Goal: Task Accomplishment & Management: Manage account settings

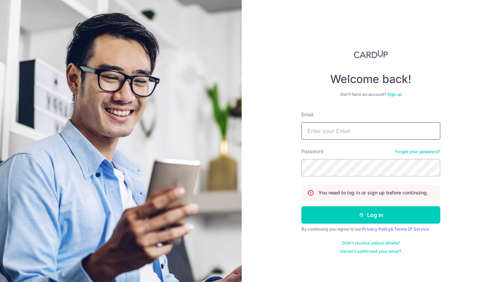
click at [339, 134] on input "Email" at bounding box center [370, 130] width 139 height 17
type input "[PERSON_NAME][EMAIL_ADDRESS][DOMAIN_NAME]"
click at [301, 206] on button "Log in" at bounding box center [370, 214] width 139 height 17
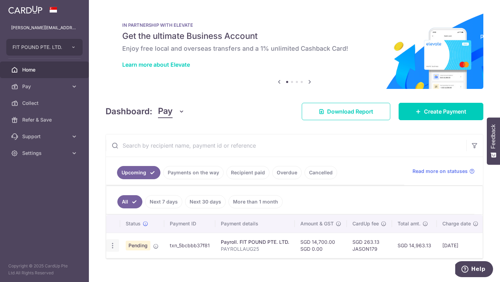
click at [112, 248] on icon "button" at bounding box center [112, 245] width 7 height 7
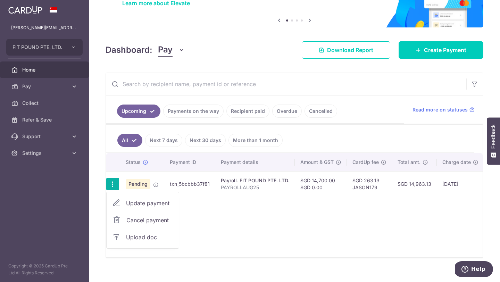
scroll to position [62, 0]
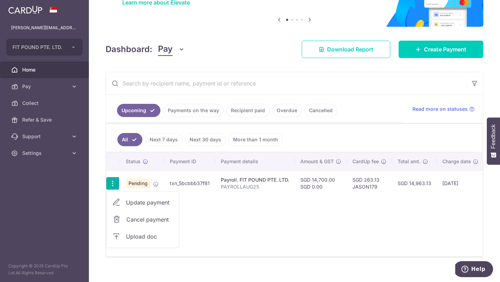
click at [154, 205] on span "Update payment" at bounding box center [149, 202] width 47 height 8
radio input "true"
type input "14,700.00"
type input "[DATE]"
type input "PAYROLLAUG25"
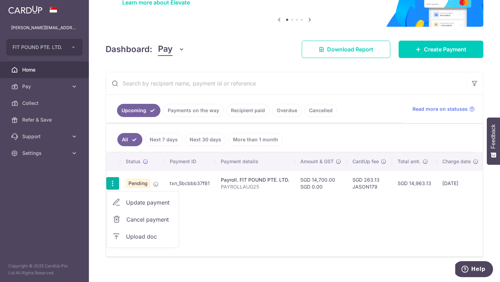
type input "PAYROLLAUG25"
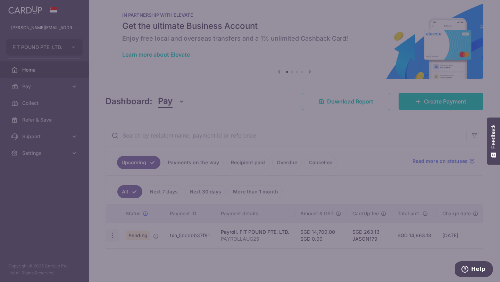
type input "JASON179"
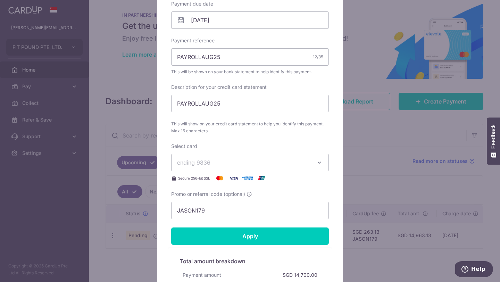
scroll to position [333, 0]
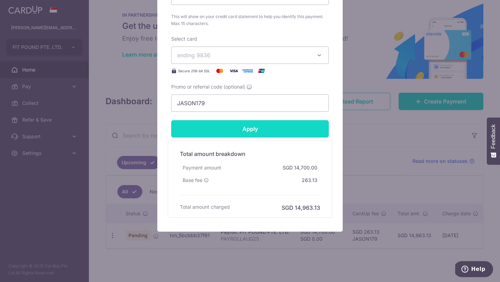
click at [224, 132] on input "Apply" at bounding box center [250, 128] width 158 height 17
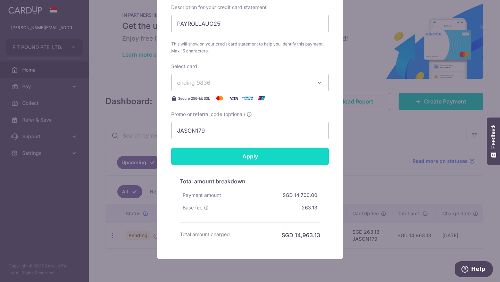
scroll to position [308, 0]
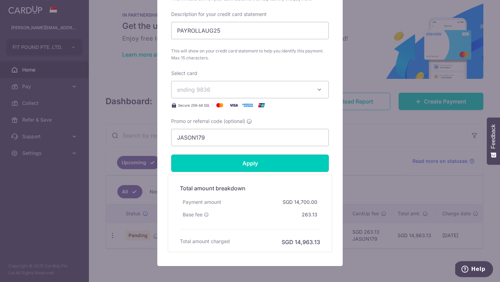
click at [233, 164] on input "Apply" at bounding box center [250, 163] width 158 height 17
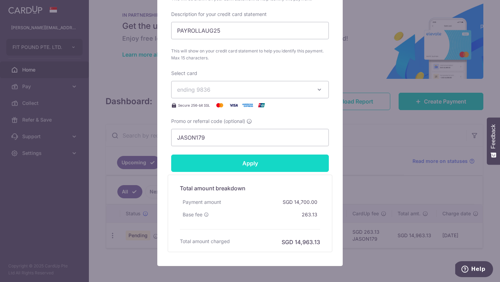
click at [247, 161] on input "Apply" at bounding box center [250, 163] width 158 height 17
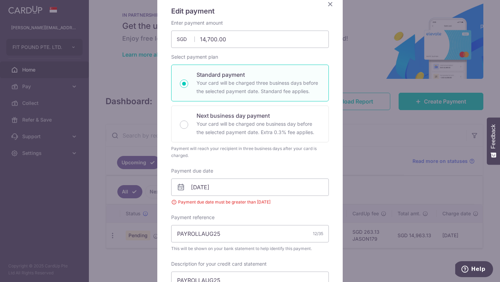
scroll to position [58, 0]
click at [230, 184] on input "[DATE]" at bounding box center [250, 188] width 158 height 17
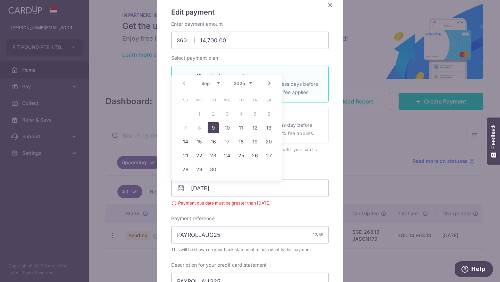
click at [212, 128] on link "9" at bounding box center [213, 127] width 11 height 11
type input "[DATE]"
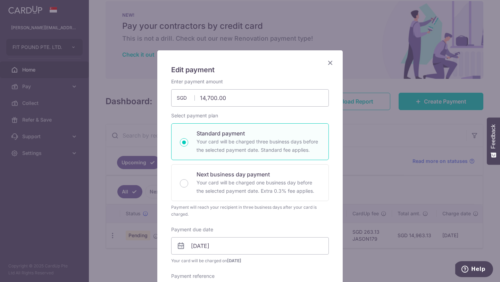
scroll to position [91, 0]
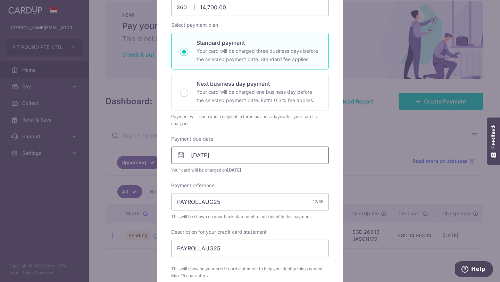
click at [214, 161] on input "[DATE]" at bounding box center [250, 155] width 158 height 17
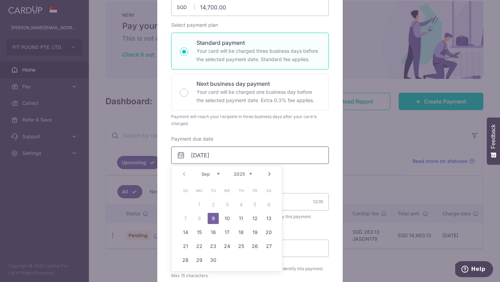
click at [212, 159] on input "[DATE]" at bounding box center [250, 155] width 158 height 17
click at [213, 222] on link "9" at bounding box center [213, 218] width 11 height 11
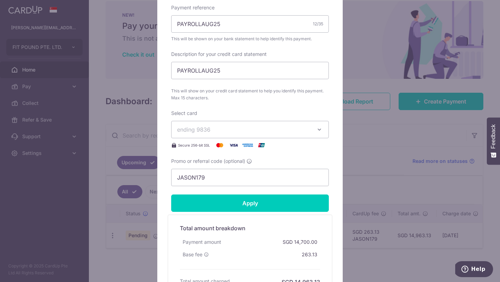
scroll to position [343, 0]
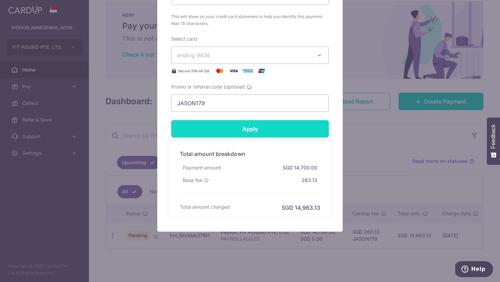
click at [232, 128] on input "Apply" at bounding box center [250, 128] width 158 height 17
type input "Successfully Applied"
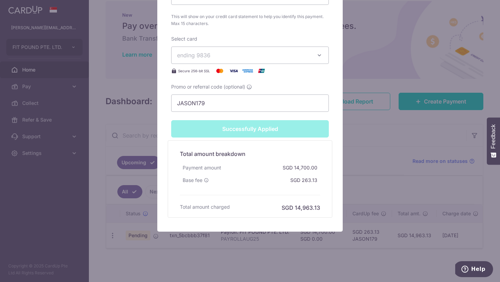
scroll to position [0, 0]
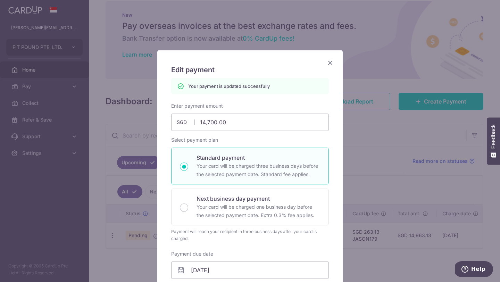
click at [330, 63] on icon "Close" at bounding box center [330, 62] width 8 height 9
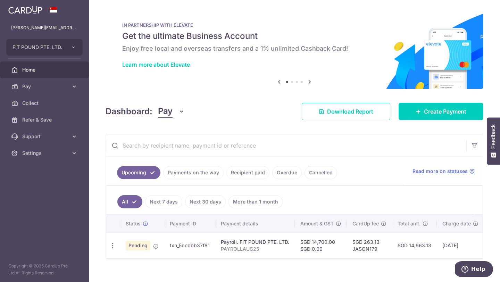
scroll to position [10, 0]
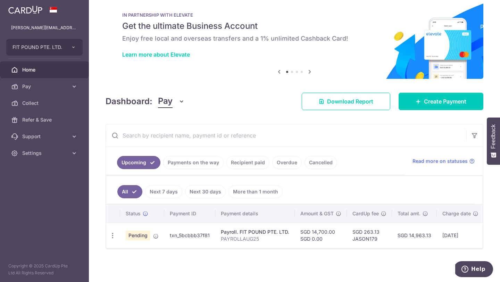
click at [148, 235] on span "Pending" at bounding box center [138, 236] width 25 height 10
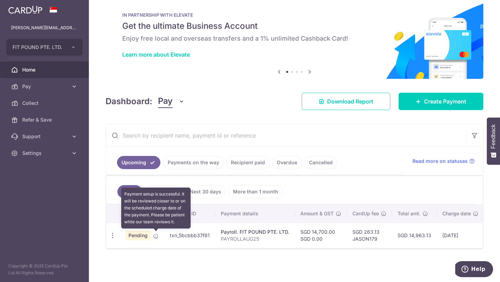
click at [157, 237] on icon at bounding box center [156, 236] width 6 height 6
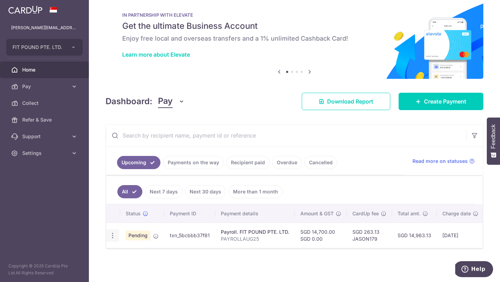
click at [113, 236] on icon "button" at bounding box center [112, 235] width 7 height 7
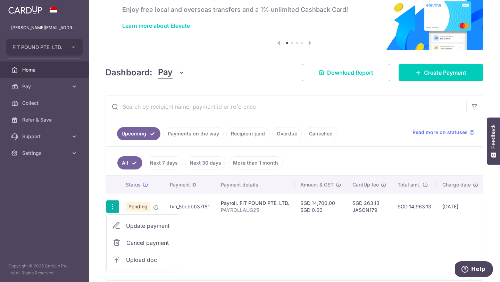
scroll to position [0, 0]
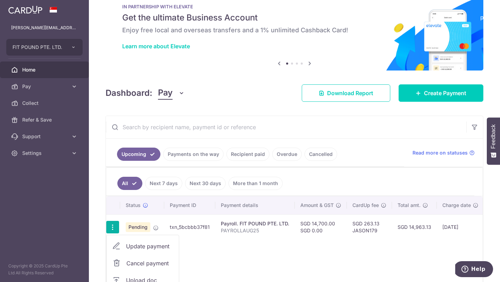
click at [201, 259] on div "Status Payment ID Payment details Amount & GST CardUp fee Total amt. Charge dat…" at bounding box center [294, 248] width 376 height 104
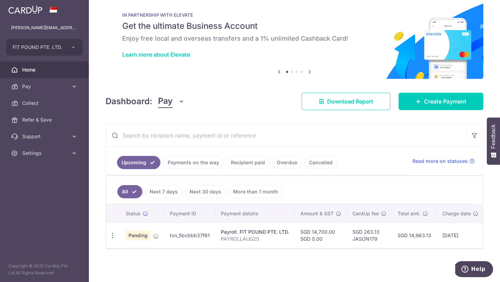
scroll to position [10, 0]
